Goal: Task Accomplishment & Management: Use online tool/utility

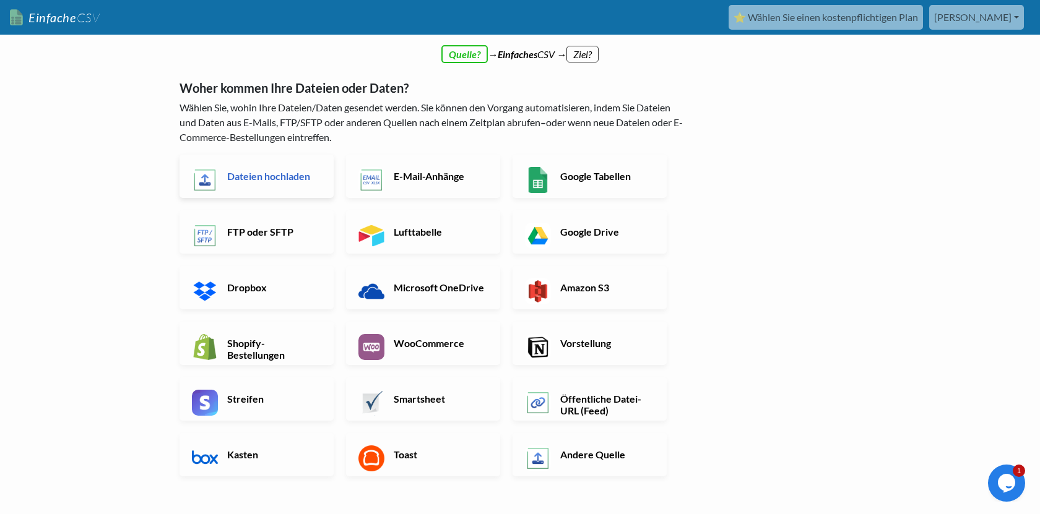
click at [252, 178] on font "Dateien hochladen" at bounding box center [268, 176] width 83 height 12
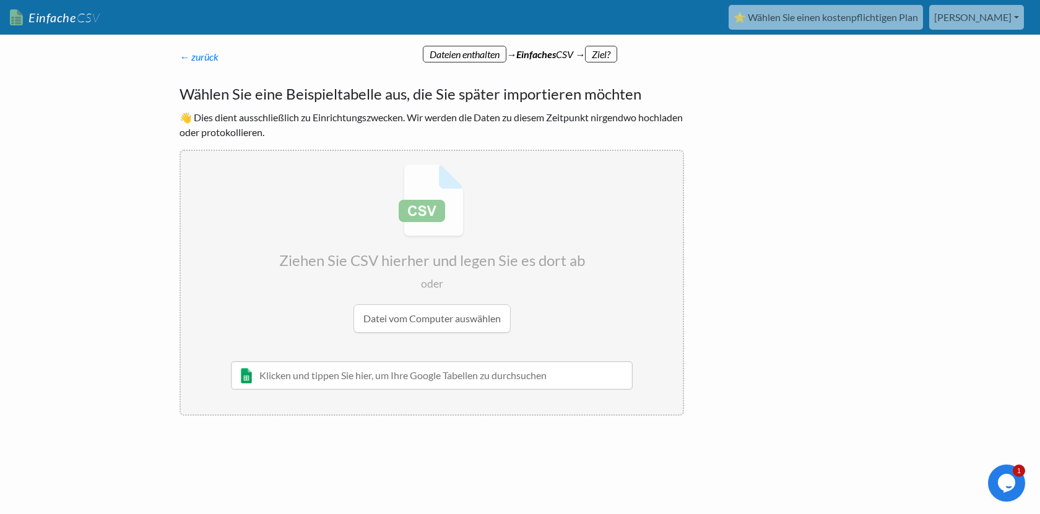
click at [435, 314] on input "file" at bounding box center [432, 248] width 502 height 195
type input "C:\fakepath\Bilanz_2020_Echooz.csv"
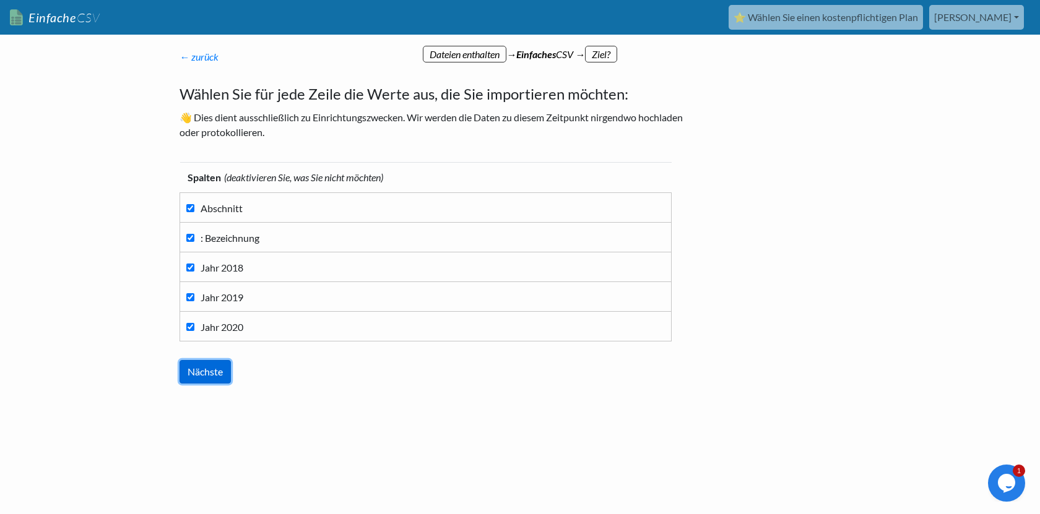
click at [205, 367] on input "Nächste" at bounding box center [204, 372] width 51 height 24
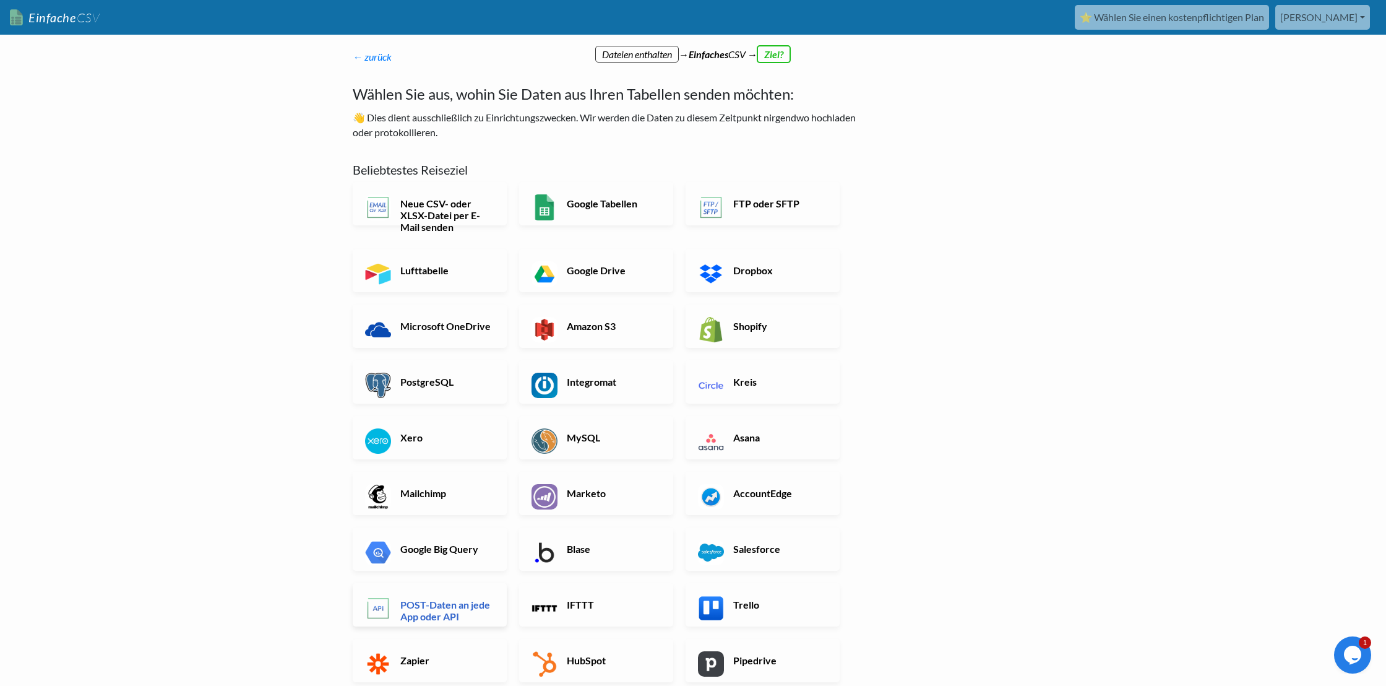
click at [419, 514] on font "POST-Daten an jede App oder API" at bounding box center [445, 610] width 90 height 24
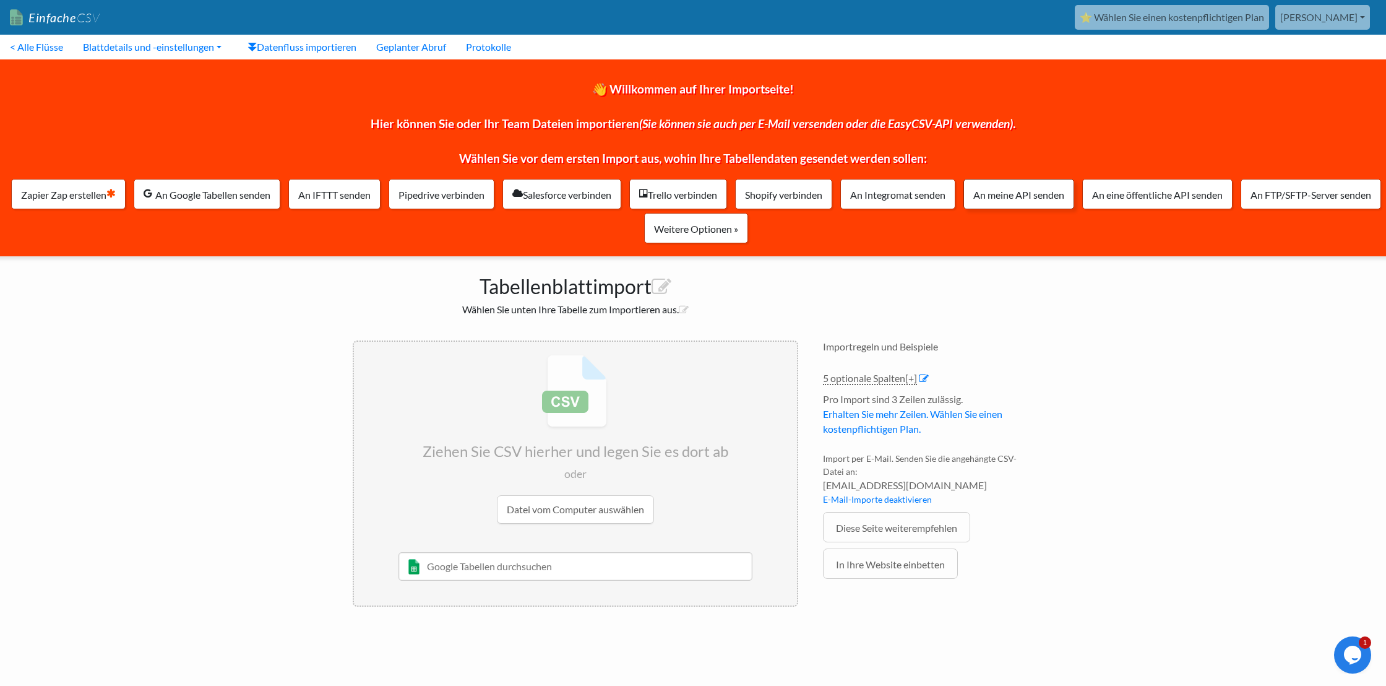
click at [1064, 194] on font "An meine API senden" at bounding box center [1018, 195] width 91 height 12
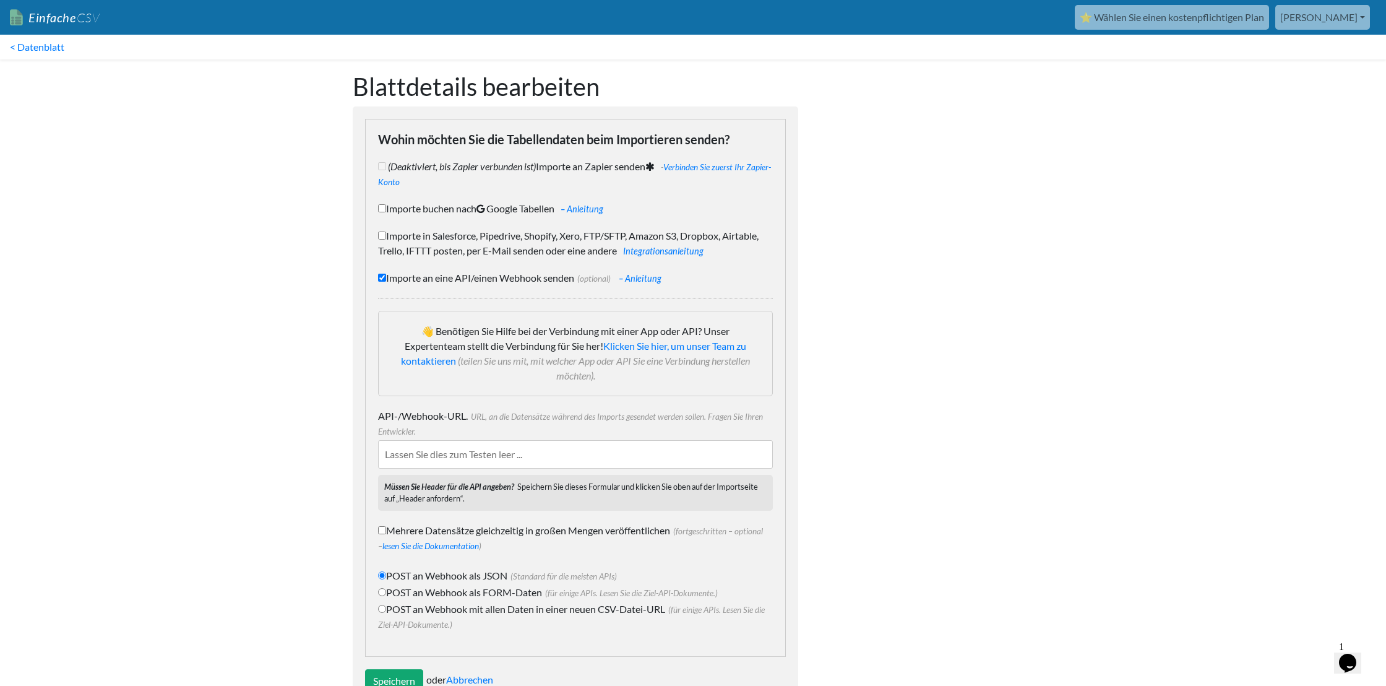
scroll to position [40, 0]
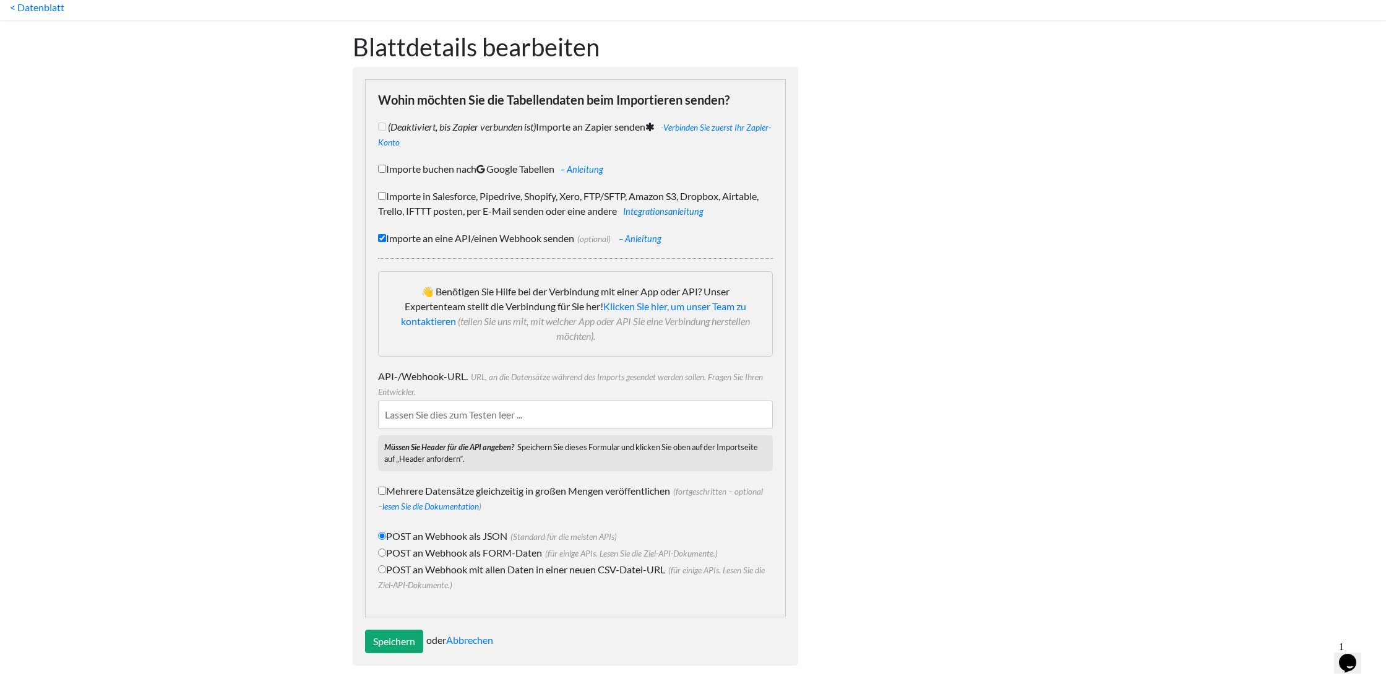
click at [443, 417] on input "API-/Webhook-URL. URL, an die Datensätze während des Imports gesendet werden so…" at bounding box center [575, 414] width 395 height 28
paste input "https://app.base44.com/api/apps/68cfc79361537eb13e105e09/integration-endpoints/…"
type input "https://app.base44.com/api/apps/68cfc79361537eb13e105e09/integration-endpoints/…"
paste input "https://app.base44.com/api/apps/68cfc79361537eb13e105e09/integration-endpoints/…"
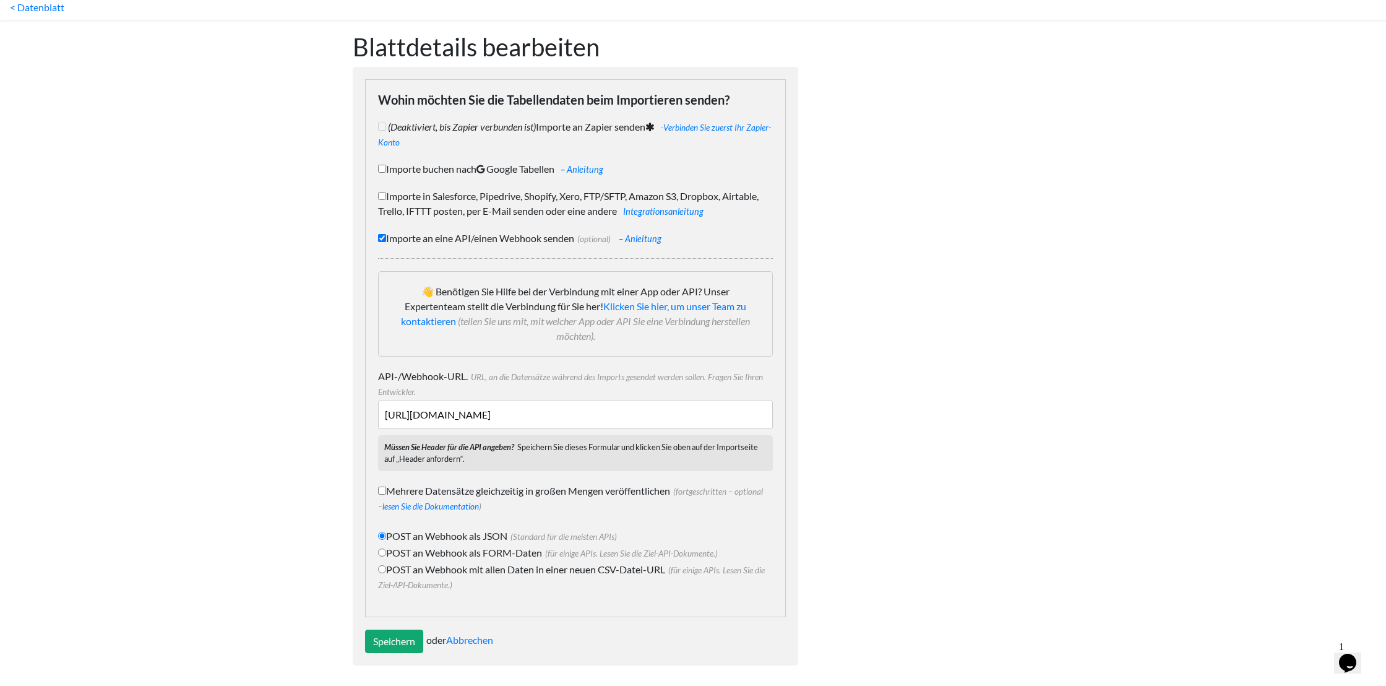
scroll to position [0, 69]
type input "https://app.base44.com/api/apps/68cfc79361537eb13e105e09/integration-endpoints/…"
click at [396, 636] on input "Speichern" at bounding box center [394, 641] width 58 height 24
type input "Save"
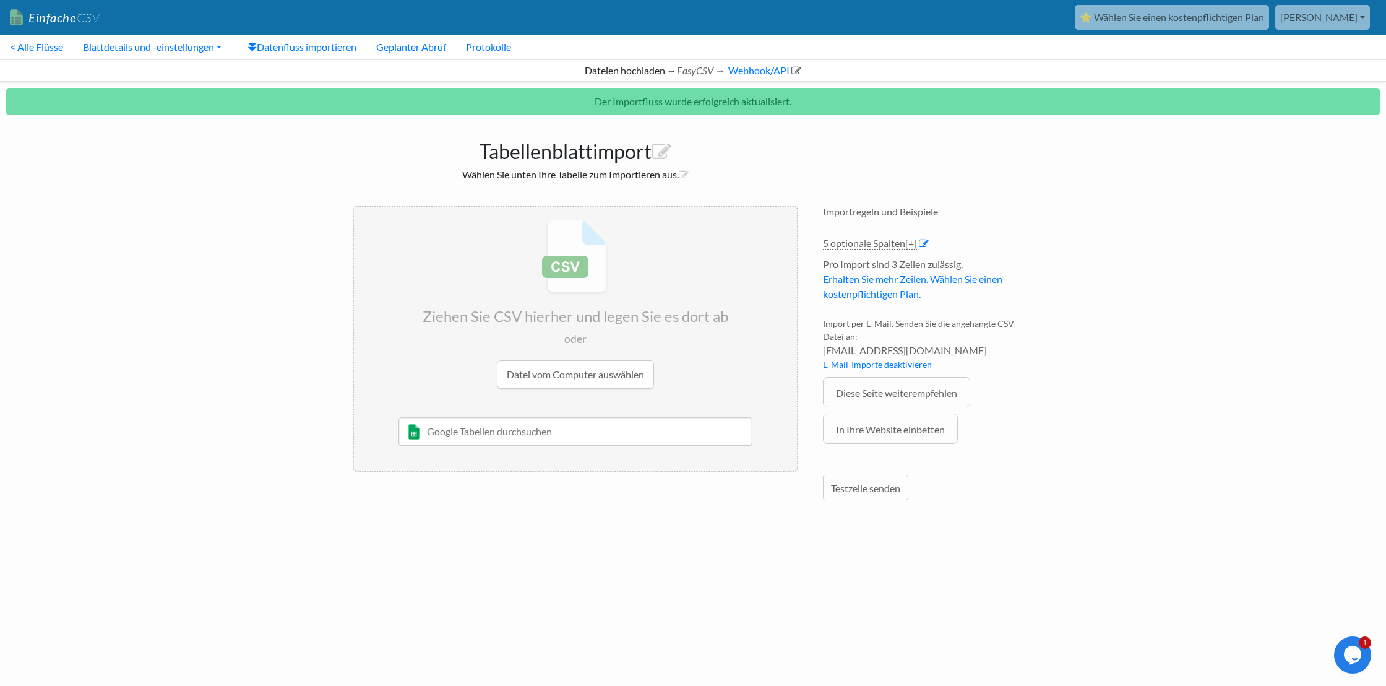
click at [596, 377] on input "file" at bounding box center [575, 304] width 443 height 195
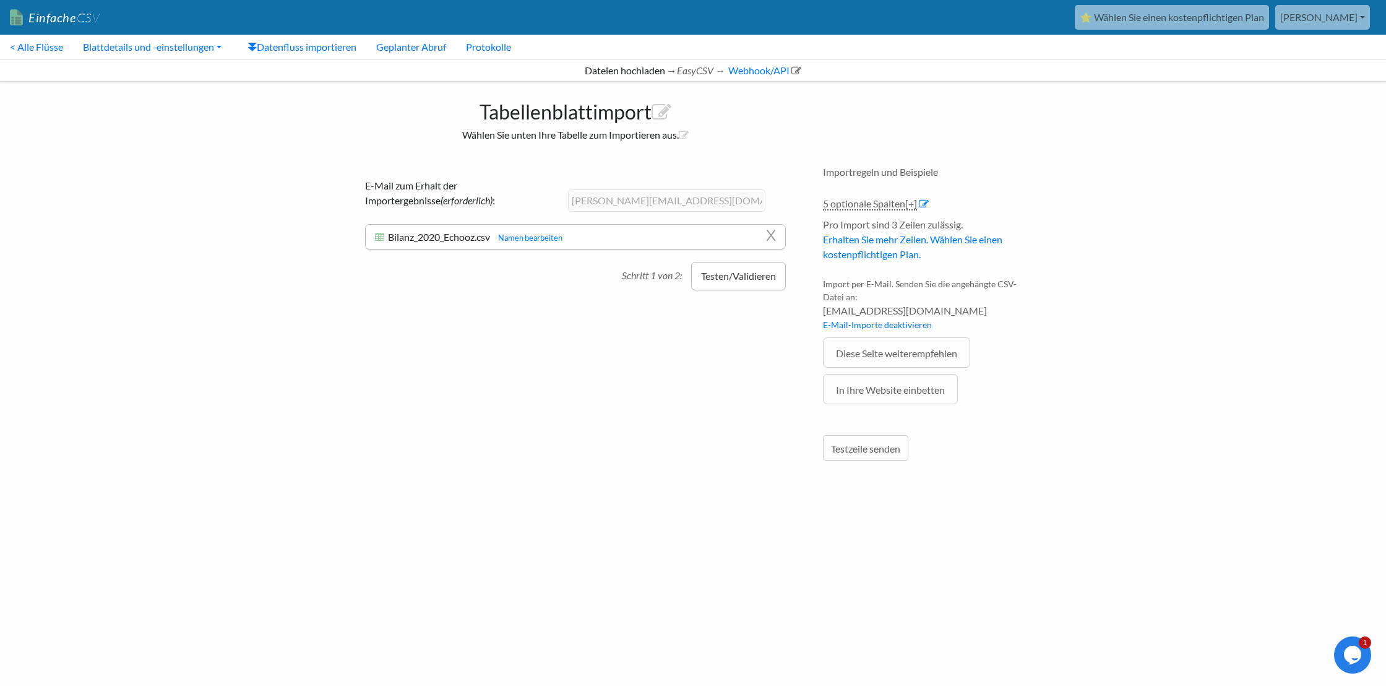
click at [715, 274] on font "Testen/Validieren" at bounding box center [738, 276] width 75 height 12
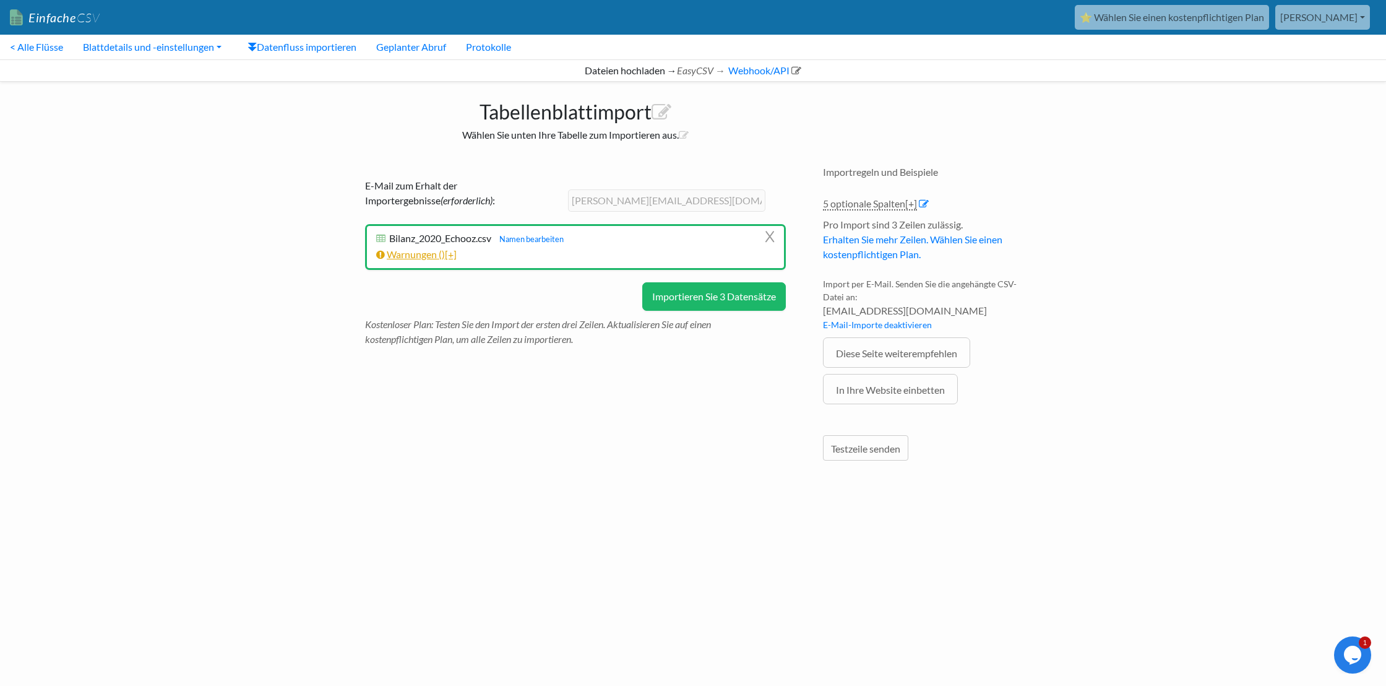
click at [425, 258] on font "Warnungen (" at bounding box center [414, 254] width 55 height 12
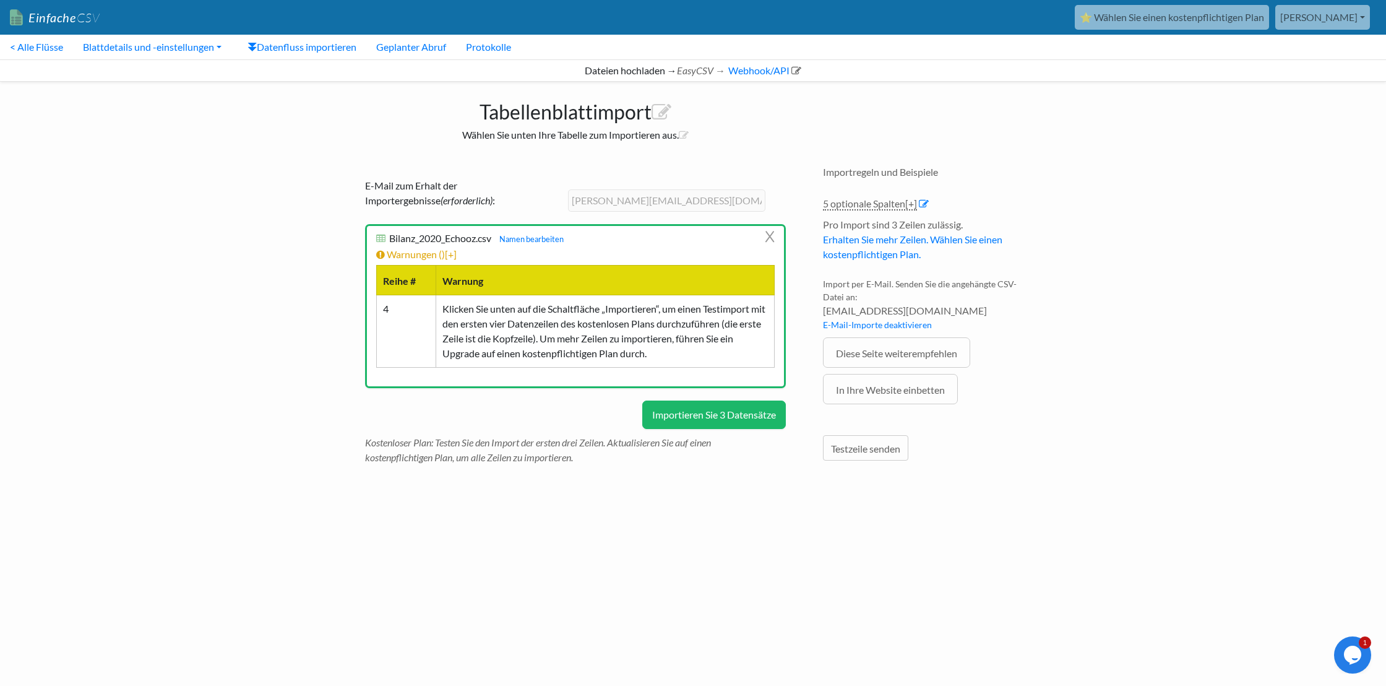
click at [712, 410] on font "Importieren Sie 3 Datensätze" at bounding box center [714, 414] width 124 height 12
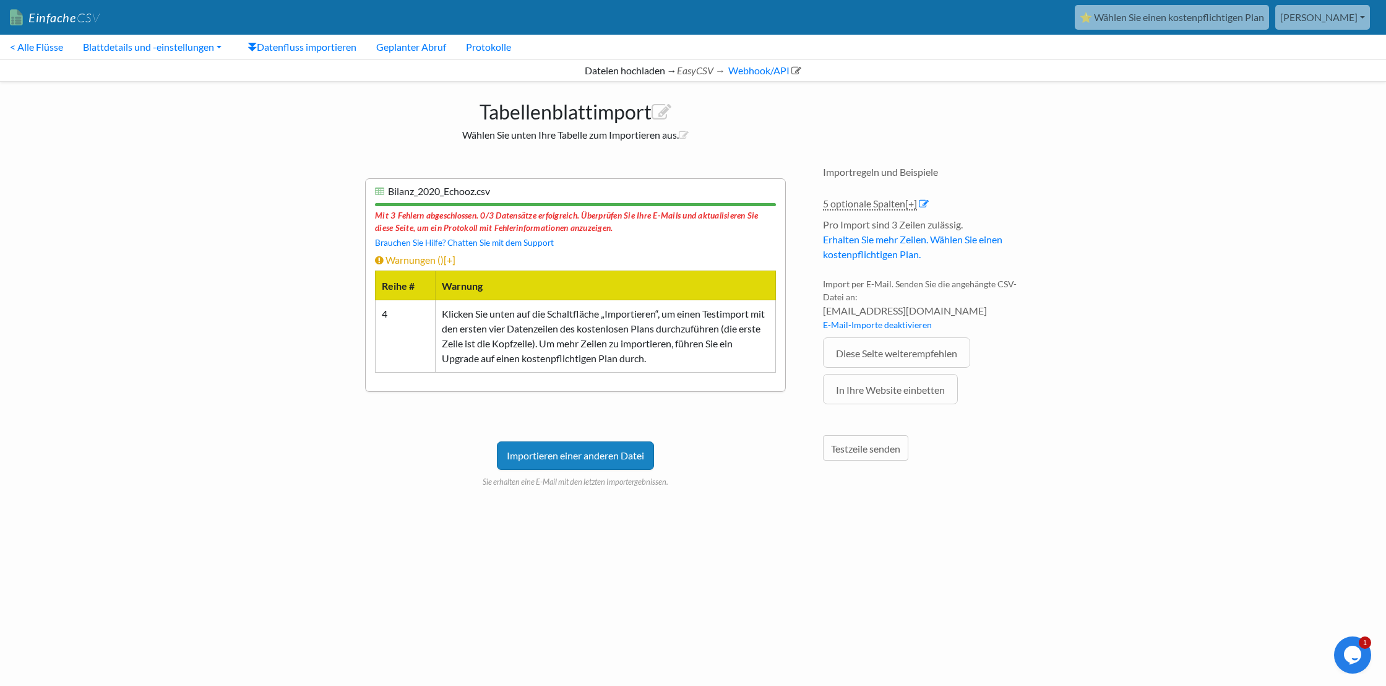
click at [498, 222] on div "Mit 3 Fehlern abgeschlossen. 0/3 Datensätze erfolgreich. Überprüfen Sie Ihre E-…" at bounding box center [575, 220] width 401 height 28
click at [844, 442] on font "Testzeile senden" at bounding box center [865, 448] width 69 height 12
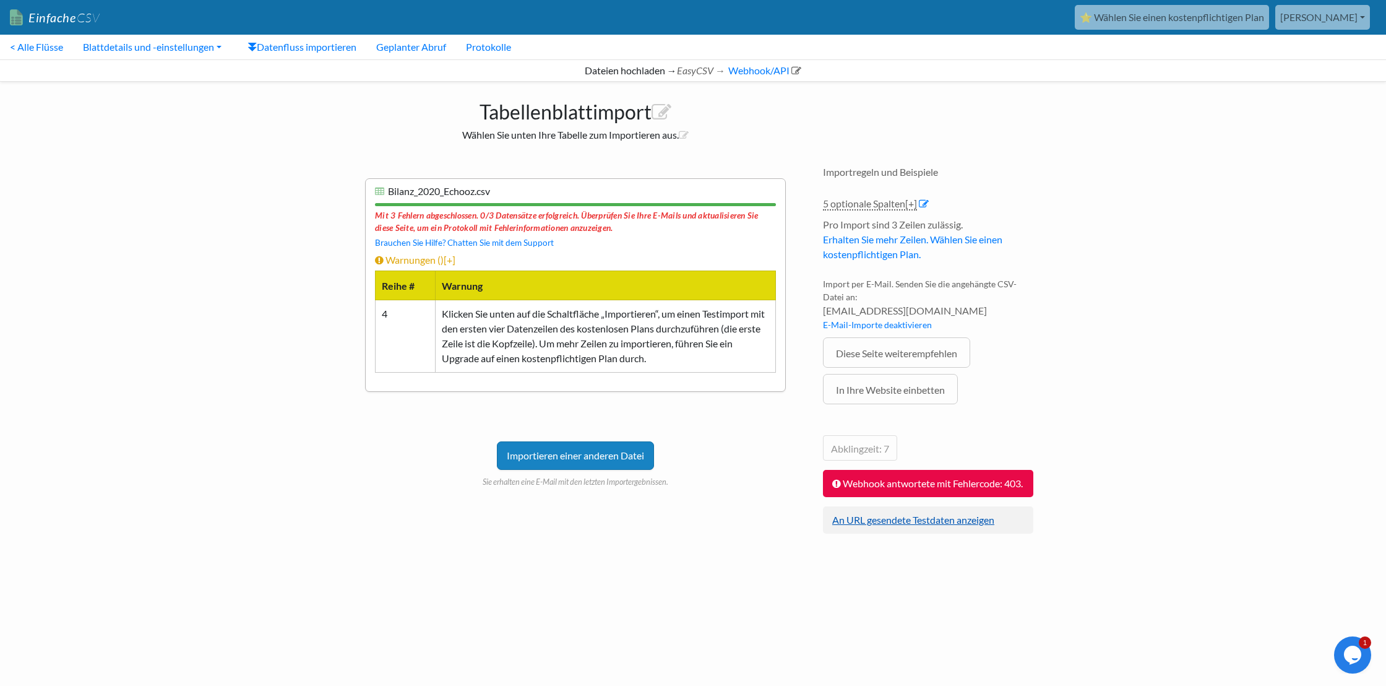
click at [882, 525] on font "An URL gesendete Testdaten anzeigen" at bounding box center [913, 520] width 162 height 12
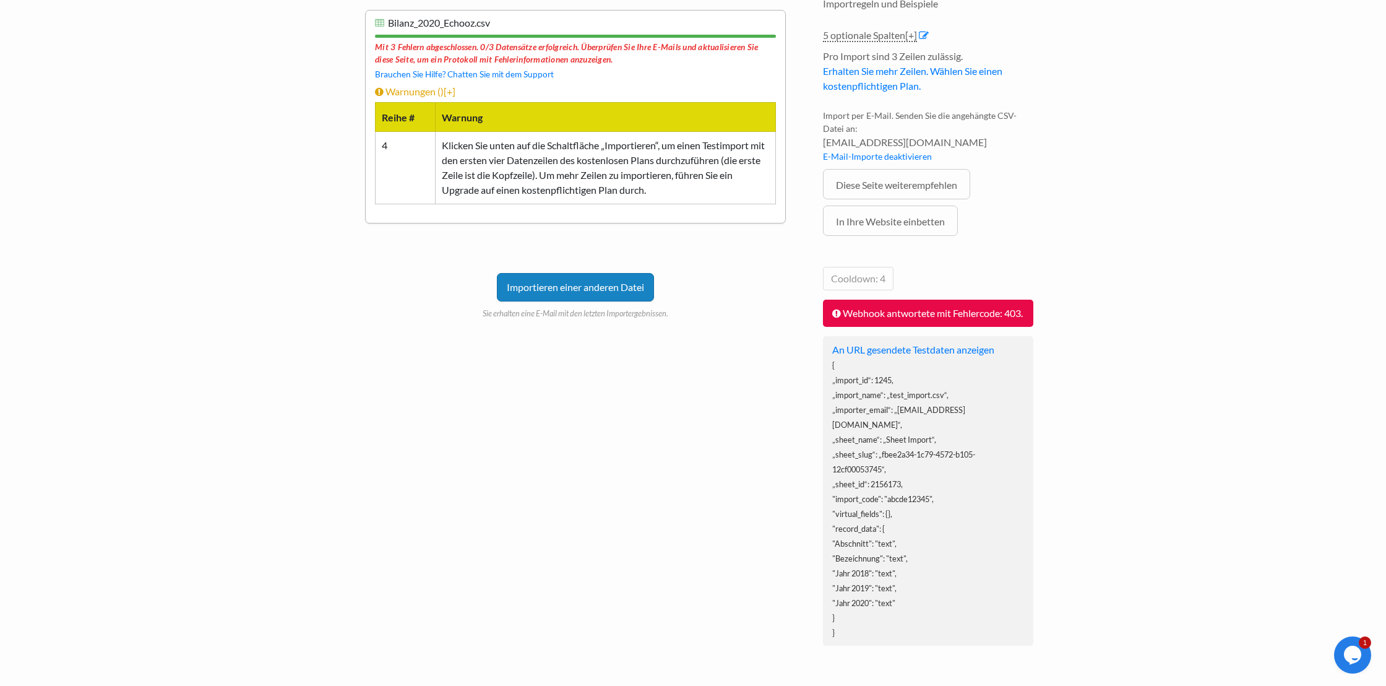
scroll to position [167, 0]
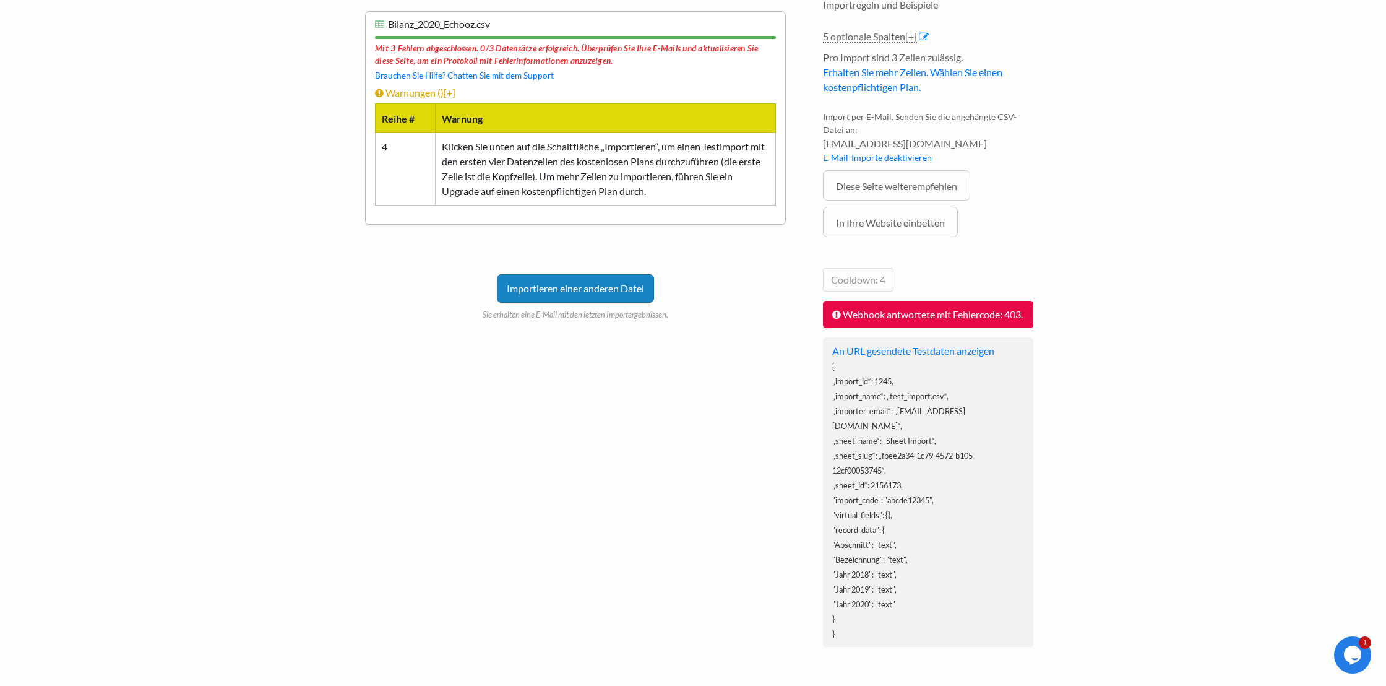
click at [524, 174] on font "Klicken Sie unten auf die Schaltfläche „Importieren“, um einen Testimport mit d…" at bounding box center [603, 168] width 323 height 56
click at [542, 282] on font "Importieren einer anderen Datei" at bounding box center [575, 288] width 137 height 12
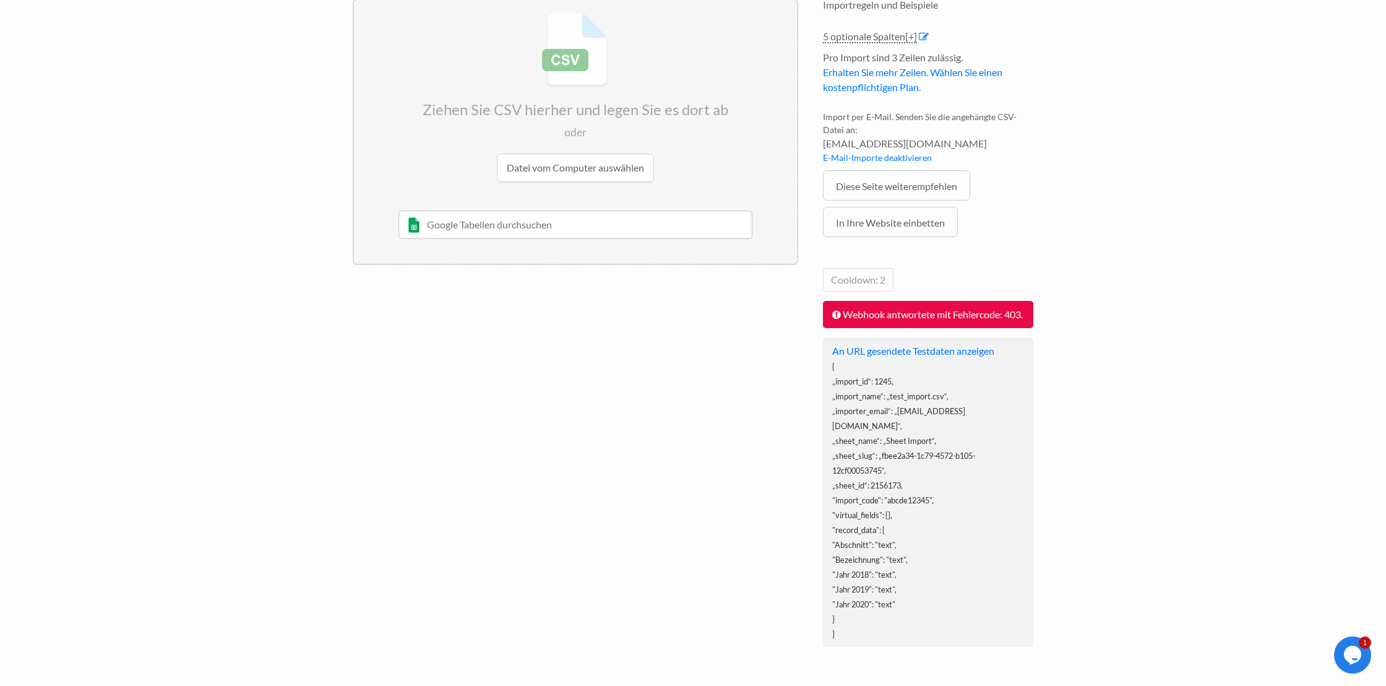
click at [548, 163] on input "file" at bounding box center [575, 97] width 443 height 195
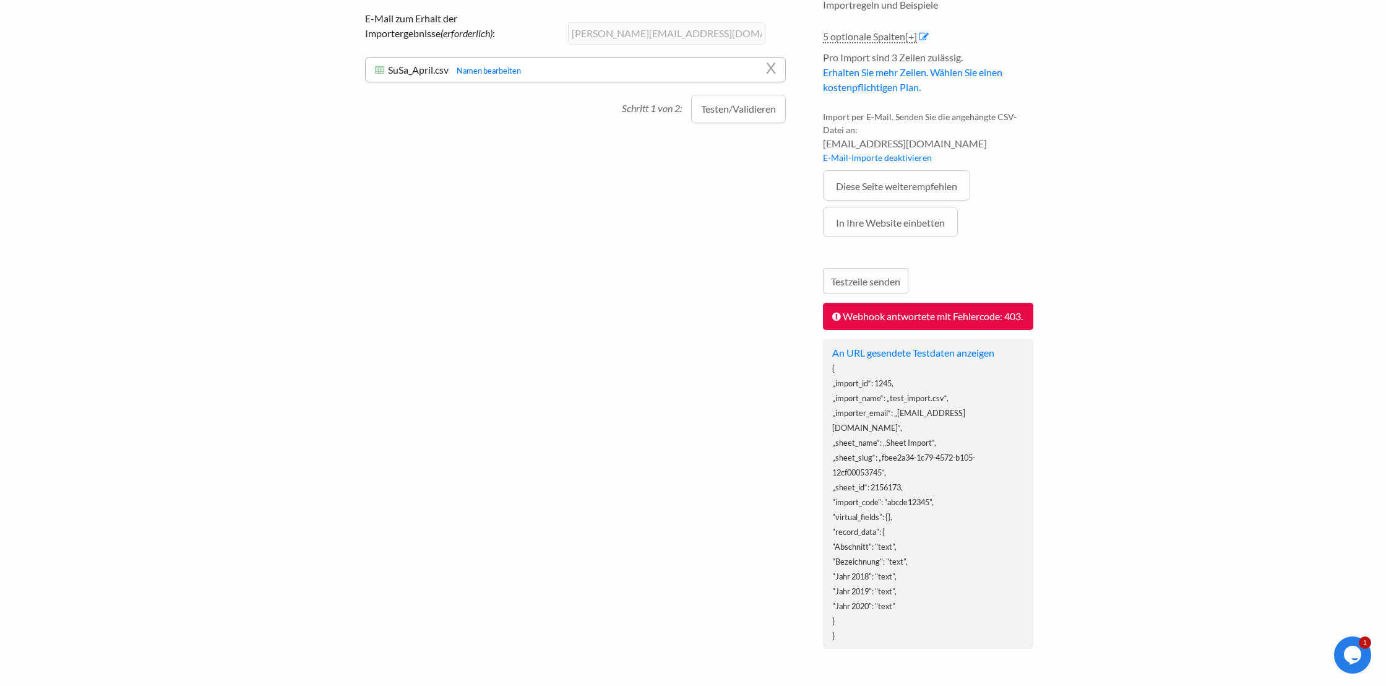
scroll to position [0, 0]
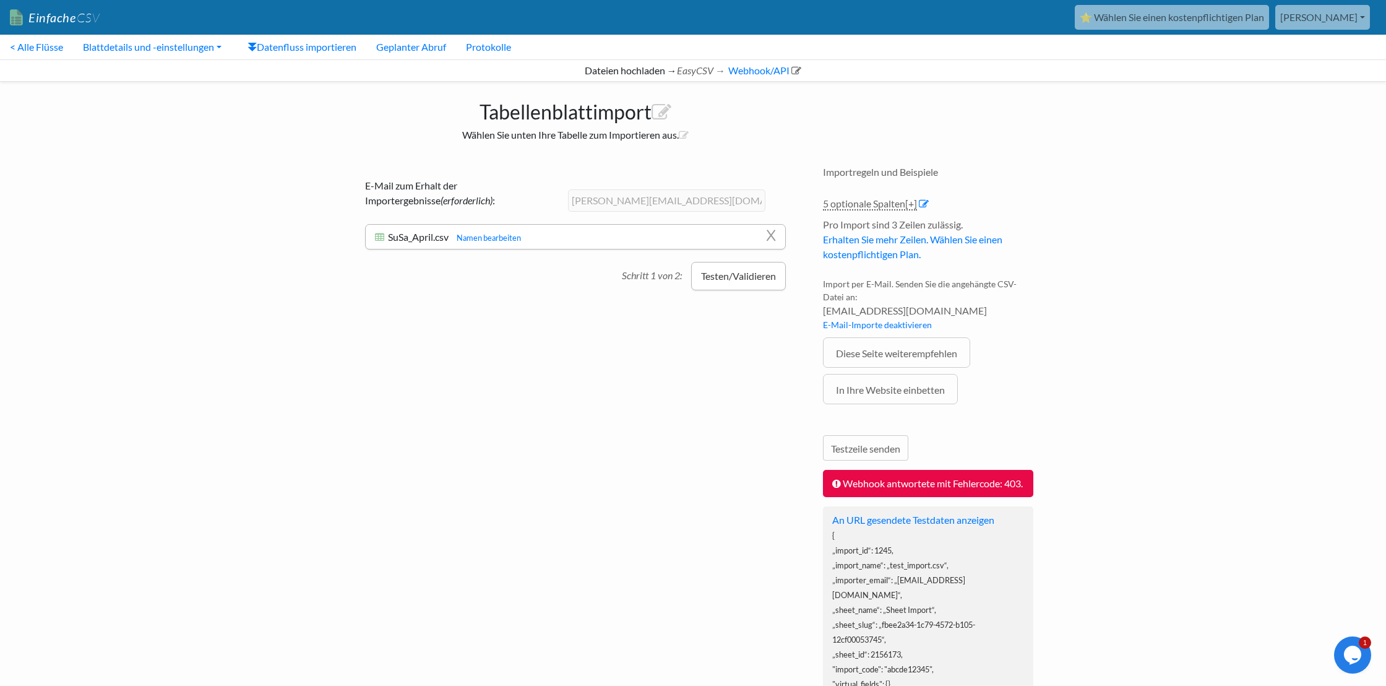
click at [754, 275] on font "Testen/Validieren" at bounding box center [738, 276] width 75 height 12
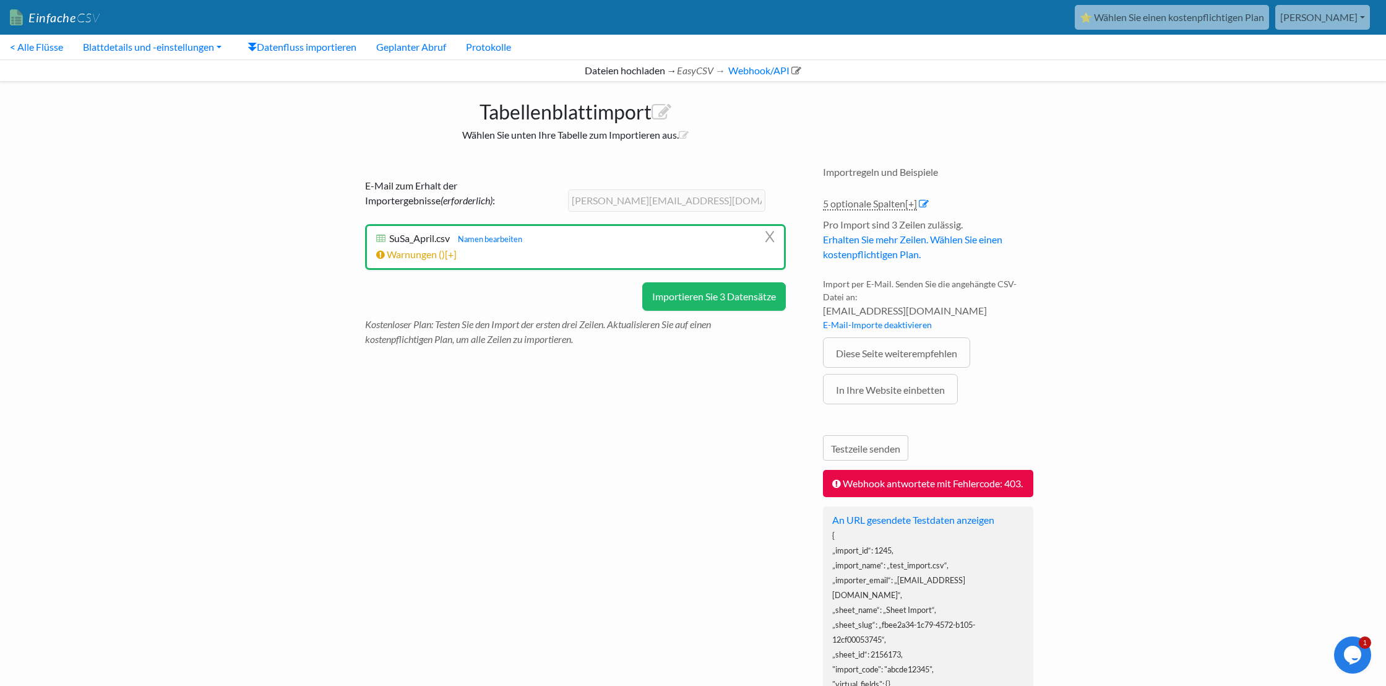
click at [754, 292] on font "Importieren Sie 3 Datensätze" at bounding box center [714, 296] width 124 height 12
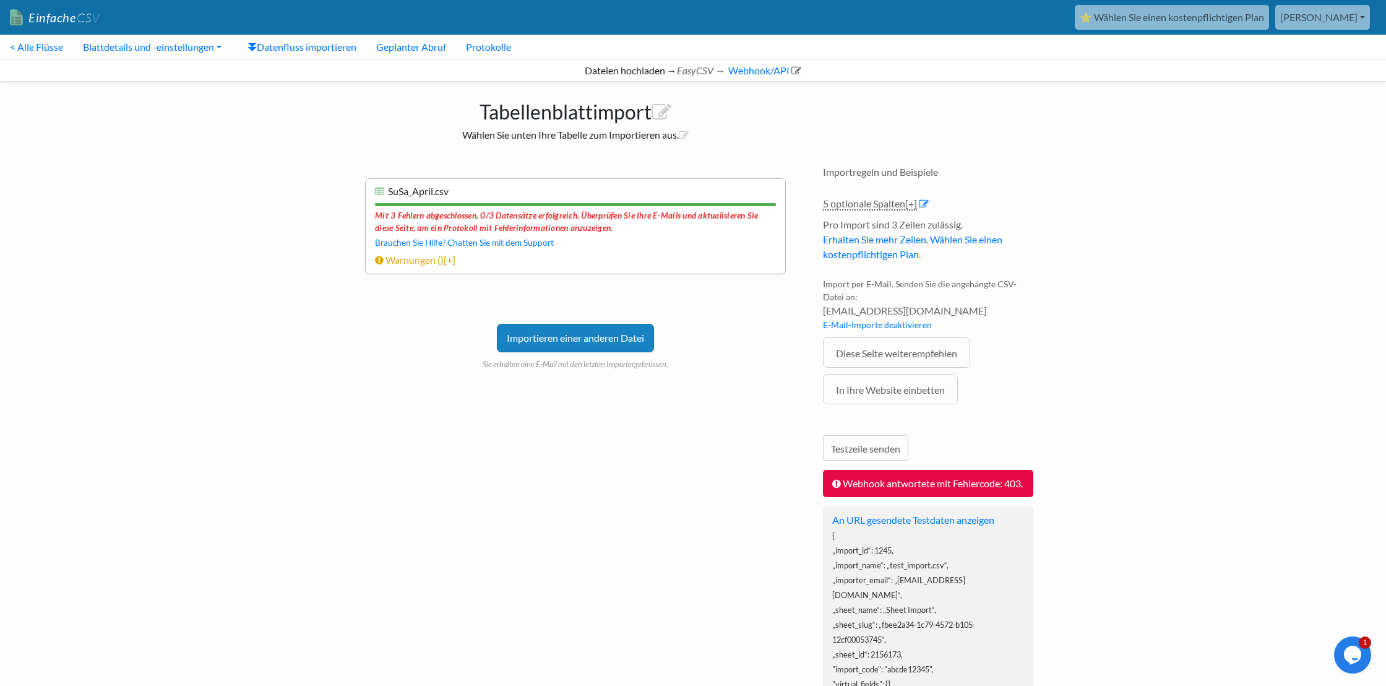
click at [583, 232] on div "Mit 3 Fehlern abgeschlossen. 0/3 Datensätze erfolgreich. Überprüfen Sie Ihre E-…" at bounding box center [575, 220] width 401 height 28
click at [582, 232] on div "Mit 3 Fehlern abgeschlossen. 0/3 Datensätze erfolgreich. Überprüfen Sie Ihre E-…" at bounding box center [575, 220] width 401 height 28
click at [428, 268] on li "X SuSa_April.csv SuSa_April.csv Namen bearbeiten Mit 3 Fehlern abgeschlossen. 0…" at bounding box center [575, 226] width 421 height 96
click at [433, 261] on font "Warnungen (" at bounding box center [413, 260] width 55 height 12
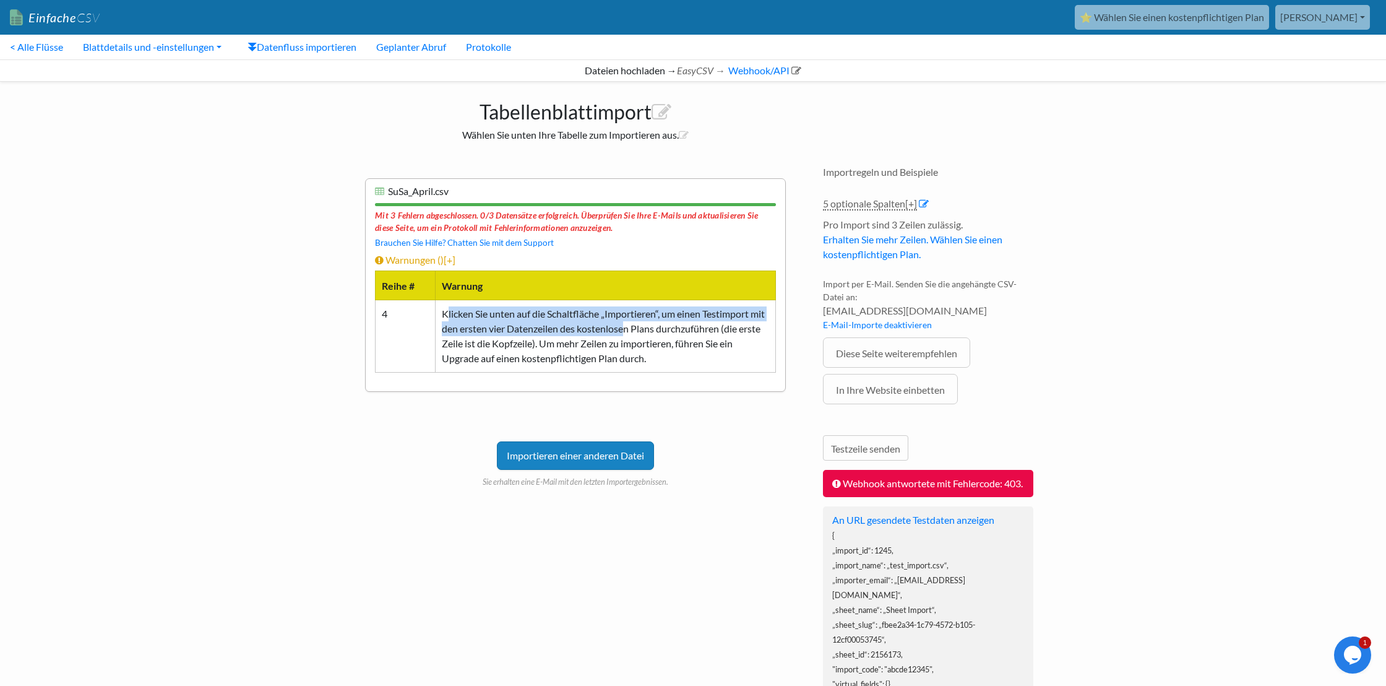
drag, startPoint x: 446, startPoint y: 319, endPoint x: 645, endPoint y: 332, distance: 199.7
click at [644, 332] on font "Klicken Sie unten auf die Schaltfläche „Importieren“, um einen Testimport mit d…" at bounding box center [603, 336] width 323 height 56
click at [628, 457] on font "Importieren einer anderen Datei" at bounding box center [575, 455] width 137 height 12
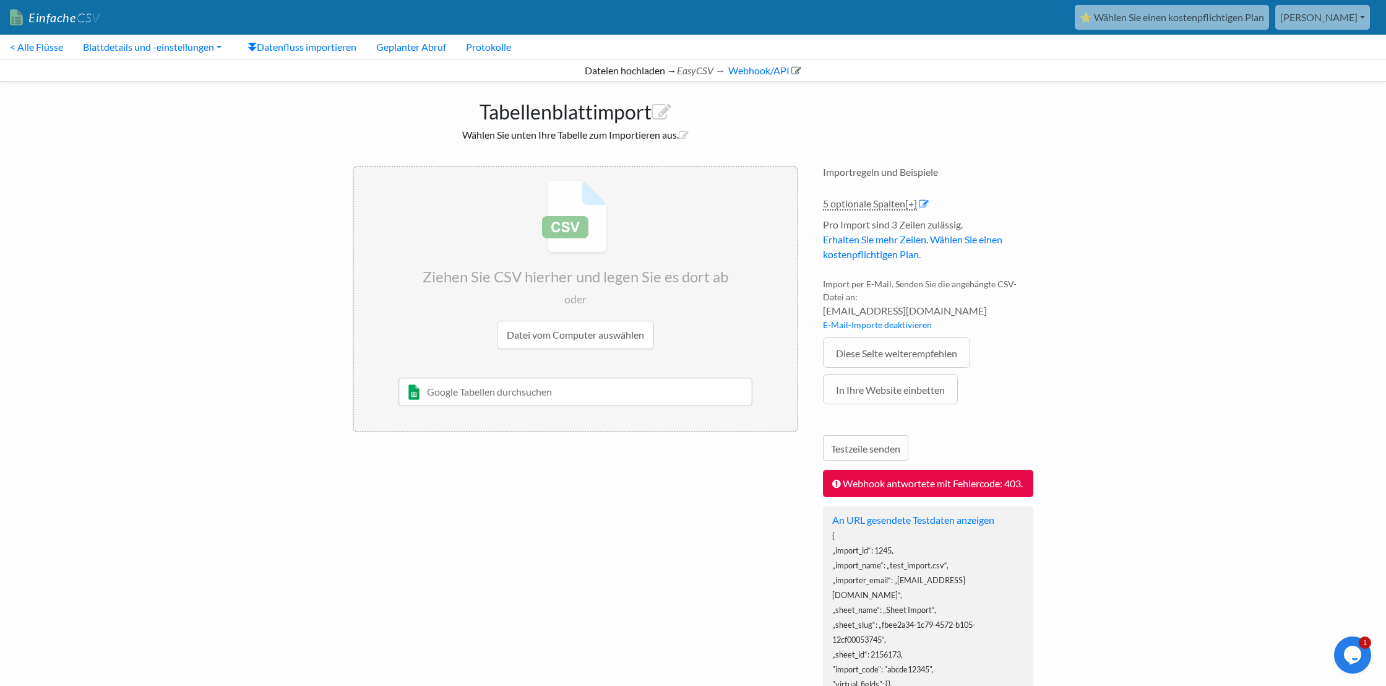
click at [572, 325] on input "file" at bounding box center [575, 264] width 443 height 195
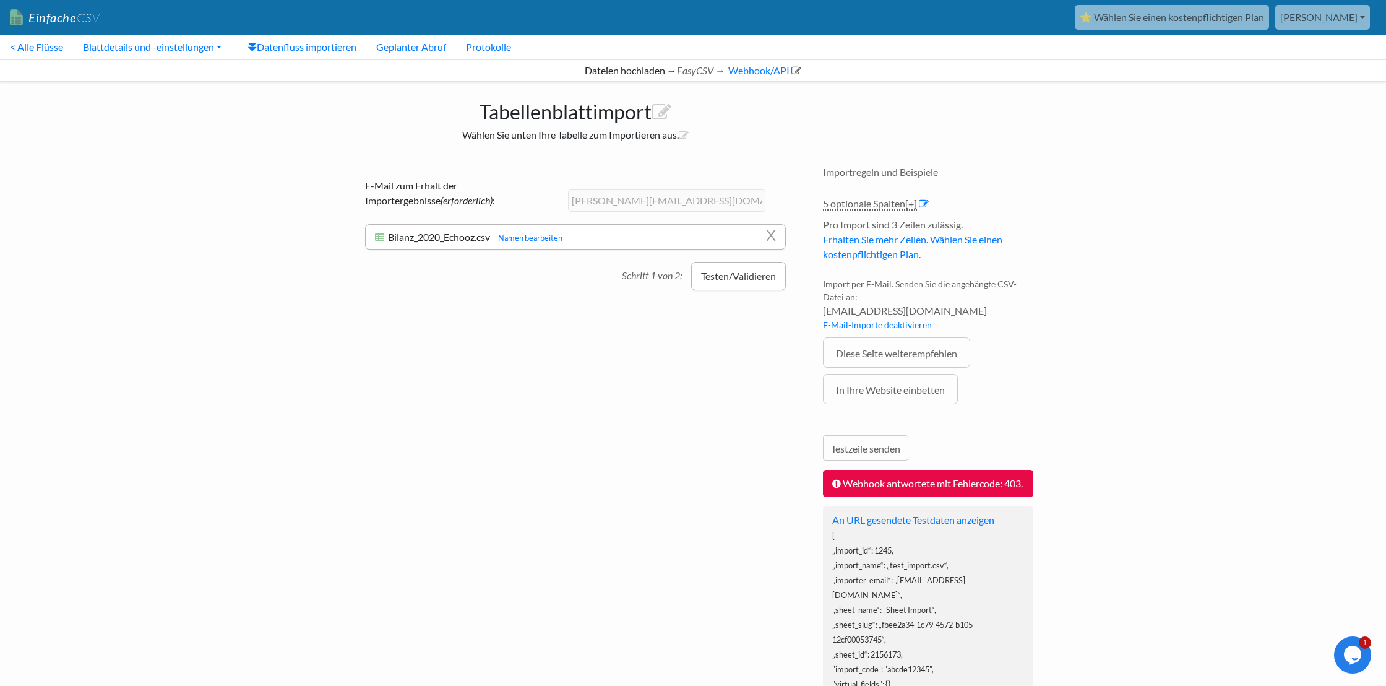
click at [727, 278] on font "Testen/Validieren" at bounding box center [738, 276] width 75 height 12
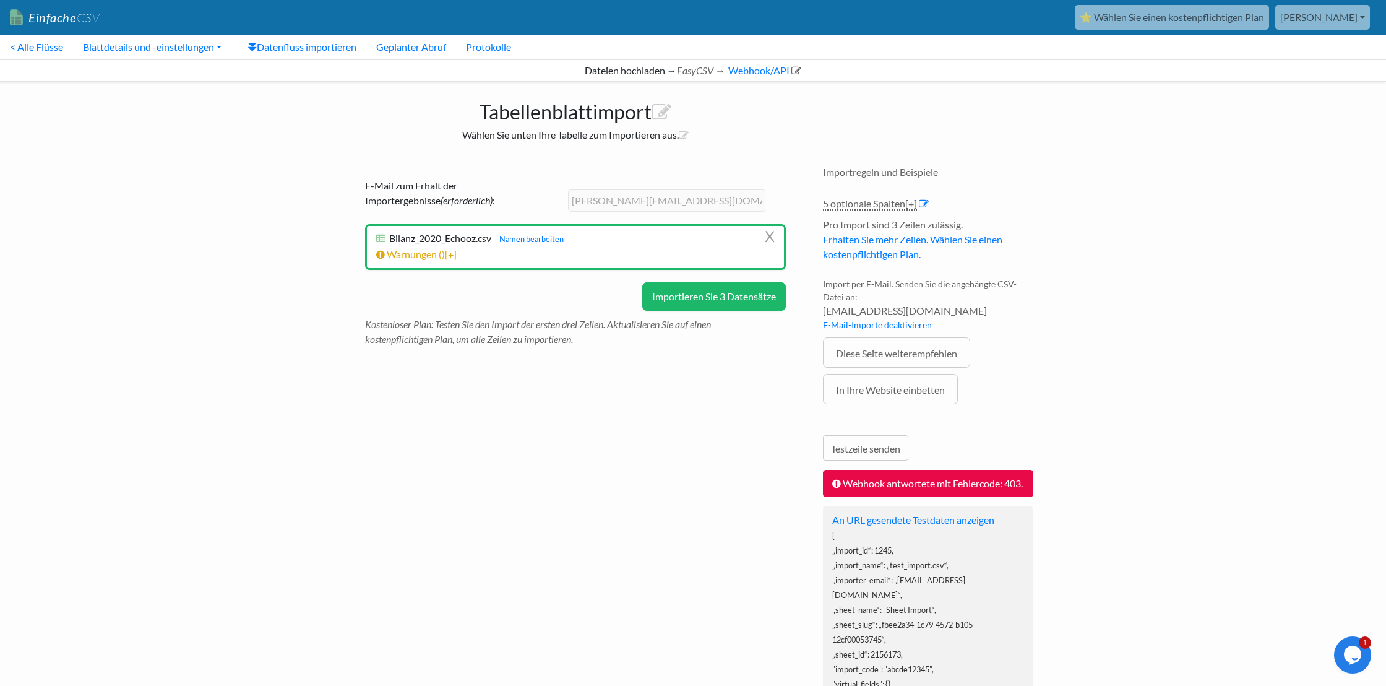
click at [718, 291] on font "Importieren Sie 3 Datensätze" at bounding box center [714, 296] width 124 height 12
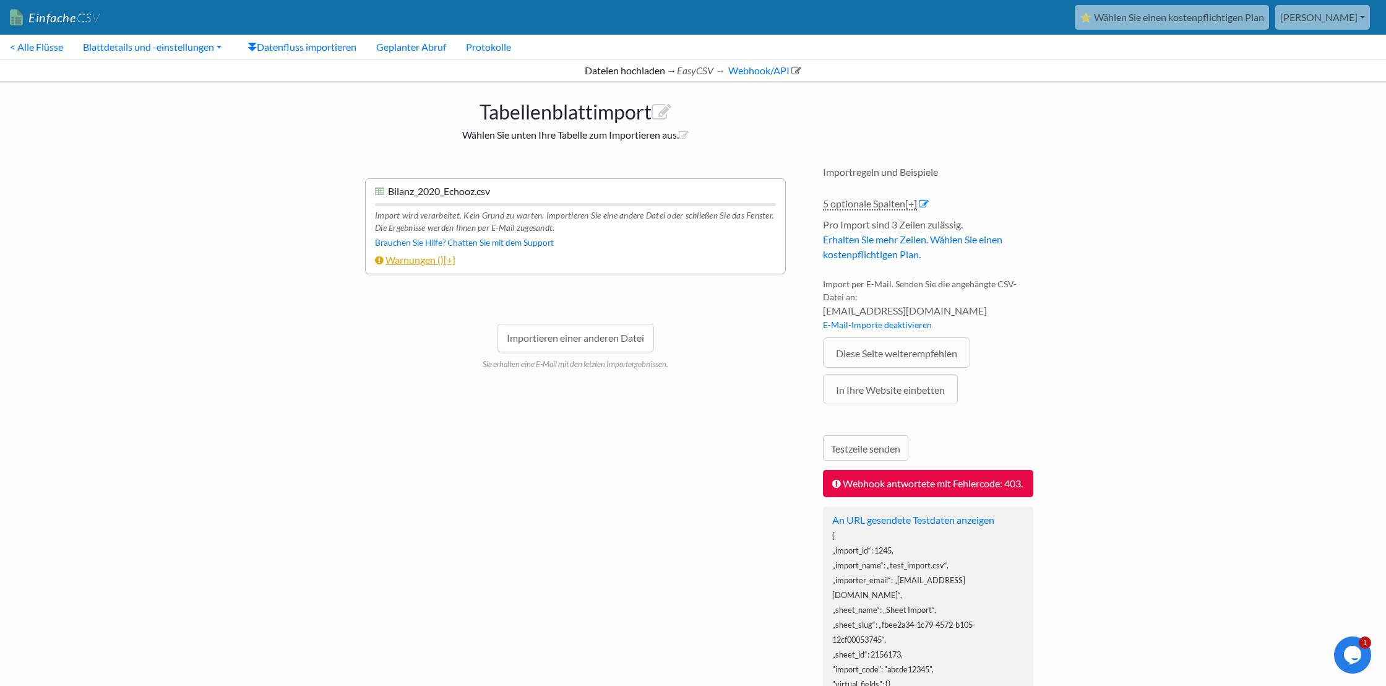
click at [426, 261] on font "Warnungen (" at bounding box center [413, 260] width 55 height 12
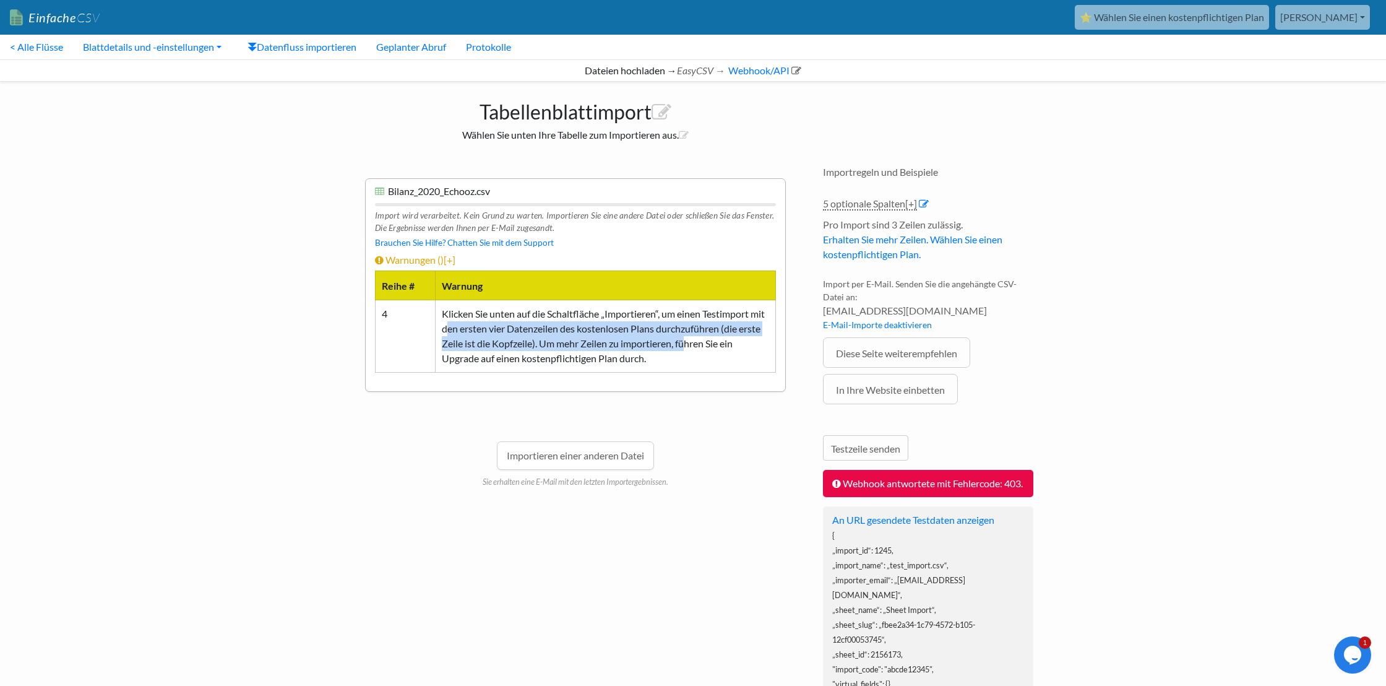
drag, startPoint x: 465, startPoint y: 332, endPoint x: 714, endPoint y: 339, distance: 248.9
click at [714, 339] on font "Klicken Sie unten auf die Schaltfläche „Importieren“, um einen Testimport mit d…" at bounding box center [603, 336] width 323 height 56
